Goal: Browse casually

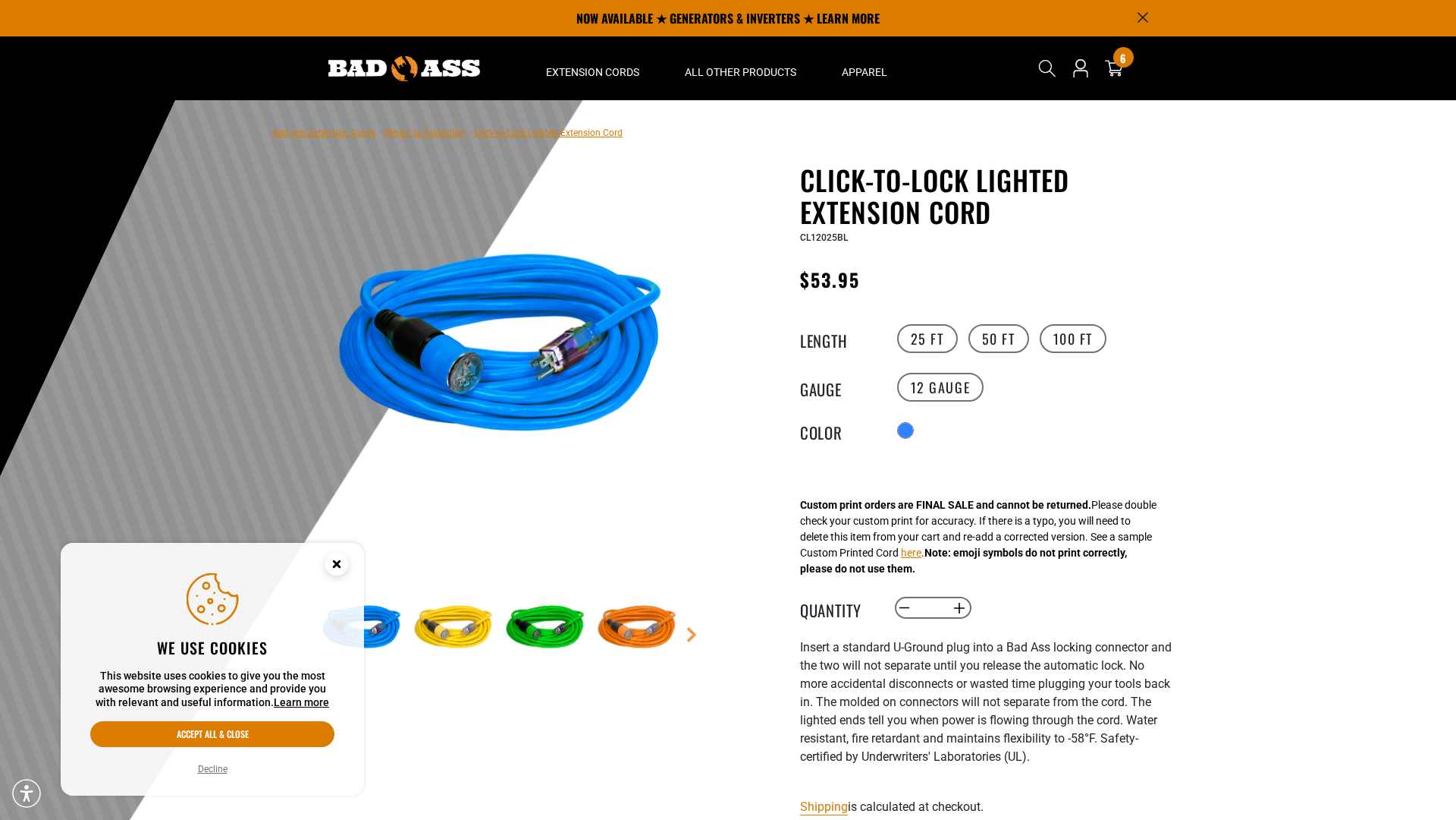
scroll to position [30, 0]
